Goal: Task Accomplishment & Management: Manage account settings

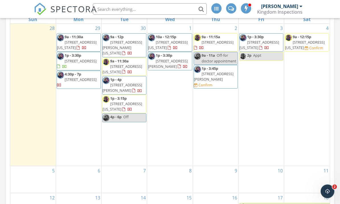
scroll to position [371, 0]
click at [316, 101] on div "4 9a - 12:15p 726 NE 19th St, Oklahoma City 73105 Confirm" at bounding box center [307, 95] width 46 height 142
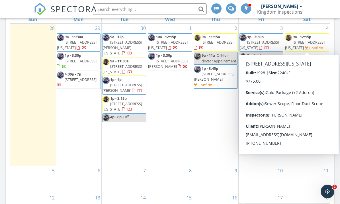
click at [317, 41] on span "726 NE 19th St, Oklahoma City 73105" at bounding box center [305, 45] width 40 height 11
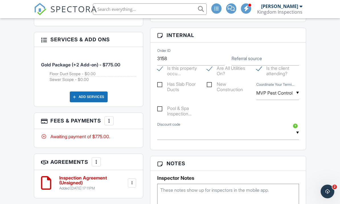
scroll to position [327, 0]
click at [111, 118] on div at bounding box center [109, 121] width 6 height 6
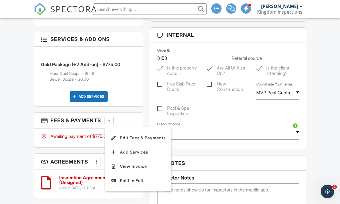
click at [139, 142] on li "Edit Fees & Payments" at bounding box center [138, 138] width 60 height 14
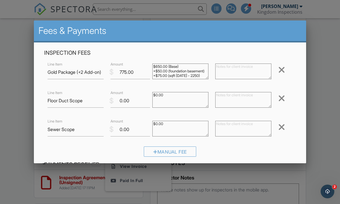
click at [280, 98] on div at bounding box center [281, 98] width 7 height 9
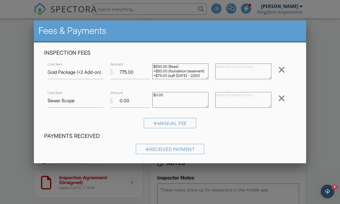
click at [282, 99] on div at bounding box center [281, 98] width 7 height 9
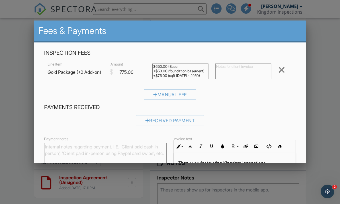
click at [282, 72] on div at bounding box center [281, 69] width 7 height 9
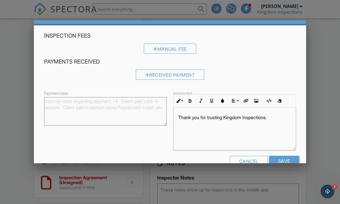
scroll to position [17, 0]
click at [286, 162] on input "Save" at bounding box center [284, 161] width 30 height 10
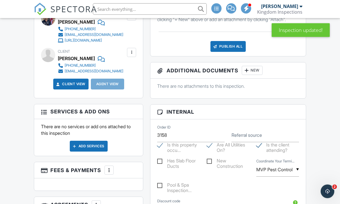
scroll to position [260, 0]
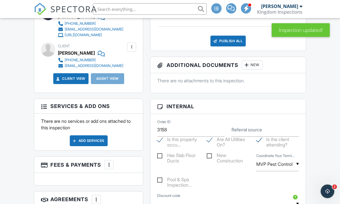
click at [93, 140] on div "Add Services" at bounding box center [89, 141] width 38 height 11
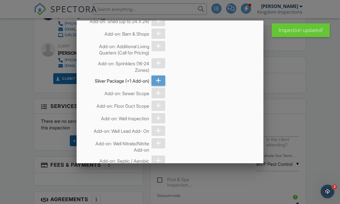
scroll to position [162, 0]
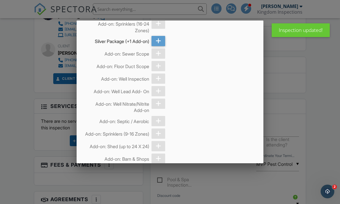
click at [158, 46] on icon at bounding box center [158, 41] width 5 height 10
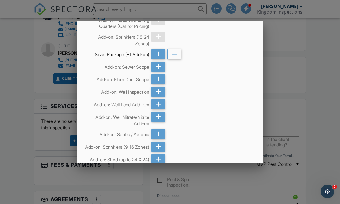
scroll to position [149, 0]
click at [159, 71] on icon at bounding box center [158, 66] width 5 height 10
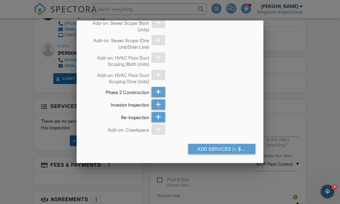
scroll to position [1444, 0]
click at [234, 154] on div "Add Services (+ $600.0)" at bounding box center [221, 149] width 67 height 10
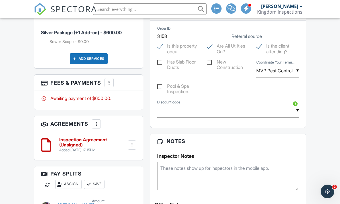
scroll to position [325, 0]
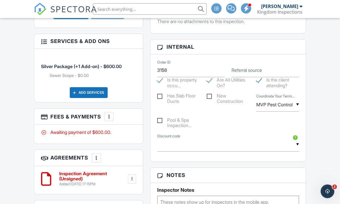
click at [290, 106] on input "MVP Pest Control" at bounding box center [277, 105] width 43 height 14
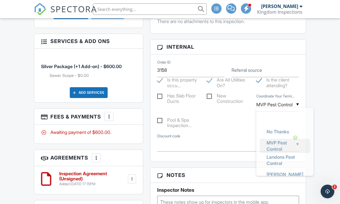
scroll to position [0, 0]
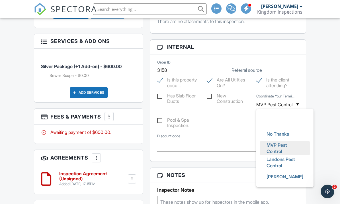
click at [281, 133] on span "No Thanks" at bounding box center [278, 134] width 32 height 14
type input "No Thanks"
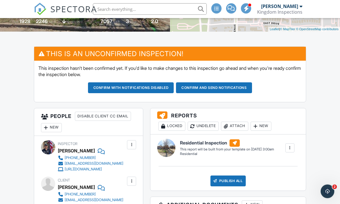
scroll to position [159, 0]
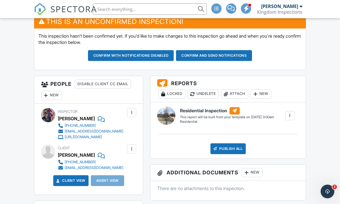
click at [131, 116] on div at bounding box center [131, 112] width 9 height 9
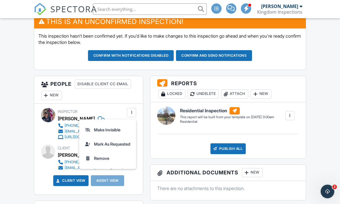
click at [105, 160] on li "Remove" at bounding box center [108, 158] width 50 height 14
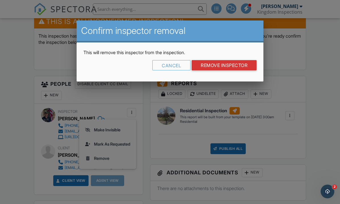
click at [174, 67] on div "Cancel" at bounding box center [171, 65] width 38 height 10
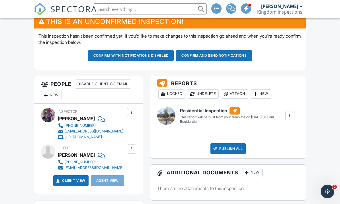
click at [133, 110] on div at bounding box center [132, 113] width 6 height 6
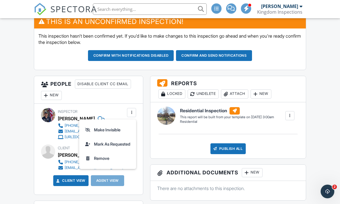
click at [106, 158] on li "Remove" at bounding box center [108, 158] width 50 height 14
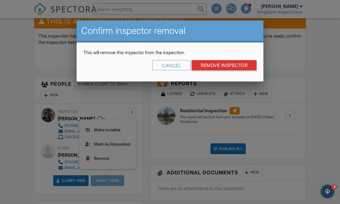
click at [232, 70] on input "Remove Inspector" at bounding box center [224, 65] width 65 height 10
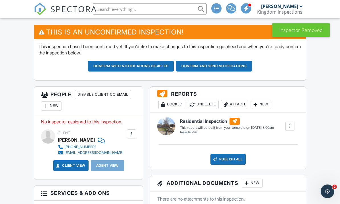
scroll to position [148, 0]
click at [55, 106] on div "New" at bounding box center [51, 105] width 21 height 9
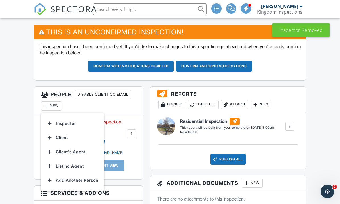
click at [79, 122] on li "Inspector" at bounding box center [72, 123] width 56 height 14
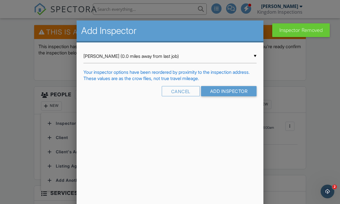
click at [217, 63] on input "Seth Kaplan (0.0 miles away from last job)" at bounding box center [169, 56] width 173 height 14
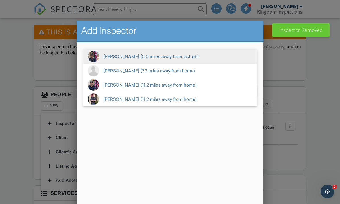
click at [164, 92] on span "George Carpenter (11.2 miles away from home)" at bounding box center [169, 85] width 173 height 14
type input "George Carpenter (11.2 miles away from home)"
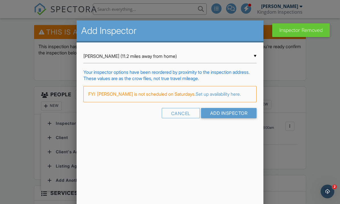
click at [229, 118] on input "Add Inspector" at bounding box center [229, 113] width 56 height 10
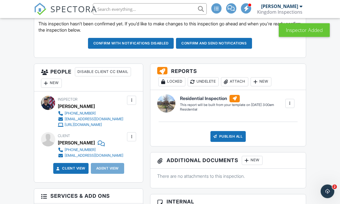
scroll to position [171, 0]
click at [235, 44] on button "Confirm and send notifications" at bounding box center [214, 43] width 76 height 11
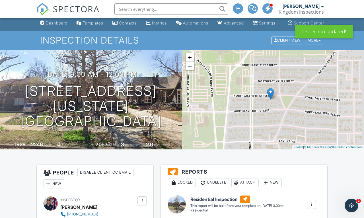
click at [55, 25] on div "Dashboard" at bounding box center [57, 23] width 22 height 5
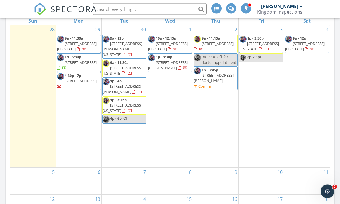
scroll to position [369, 0]
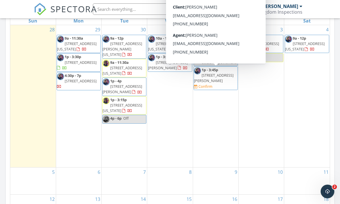
click at [223, 77] on span "[STREET_ADDRESS][PERSON_NAME]" at bounding box center [214, 78] width 40 height 11
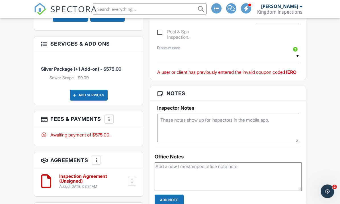
scroll to position [404, 0]
click at [288, 59] on input "text" at bounding box center [228, 56] width 142 height 14
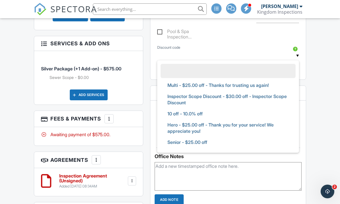
click at [220, 125] on span "Hero - $25.00 off - Thank you for your service! We appreciate you!" at bounding box center [228, 128] width 130 height 21
type input "Hero - $25.00 off - Thank you for your service! We appreciate you!"
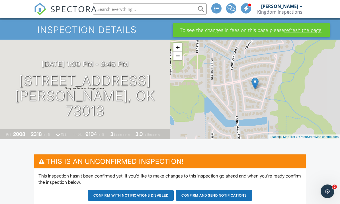
scroll to position [0, 0]
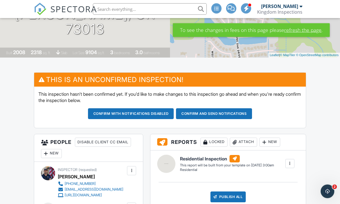
click at [228, 115] on button "Confirm and send notifications" at bounding box center [214, 113] width 76 height 11
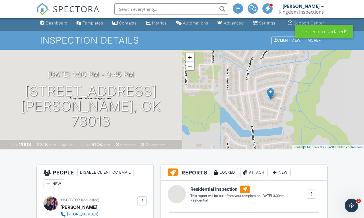
click at [53, 25] on div "Dashboard" at bounding box center [57, 23] width 22 height 5
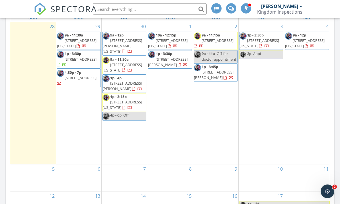
scroll to position [367, 0]
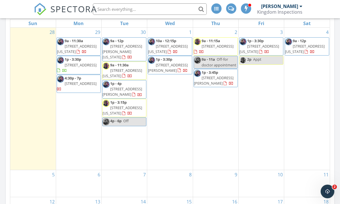
click at [167, 104] on div "1 10a - 12:15p [STREET_ADDRESS][US_STATE] 1p - 3:30p [STREET_ADDRESS][PERSON_NA…" at bounding box center [169, 99] width 45 height 142
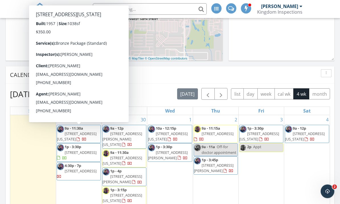
scroll to position [279, 0]
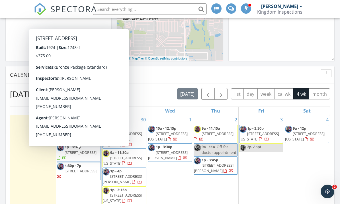
click at [92, 155] on span "[STREET_ADDRESS]" at bounding box center [81, 152] width 32 height 5
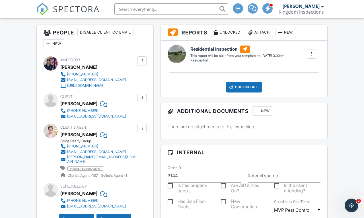
scroll to position [15, 0]
